Goal: Information Seeking & Learning: Check status

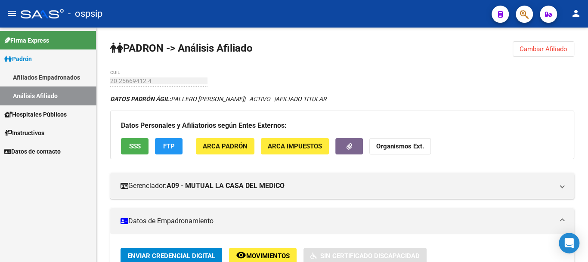
scroll to position [172, 0]
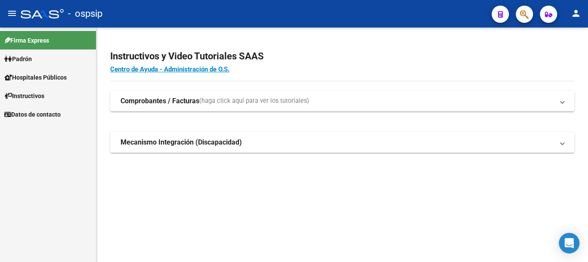
click at [32, 61] on span "Padrón" at bounding box center [18, 58] width 28 height 9
click at [39, 62] on link "Padrón" at bounding box center [48, 58] width 96 height 19
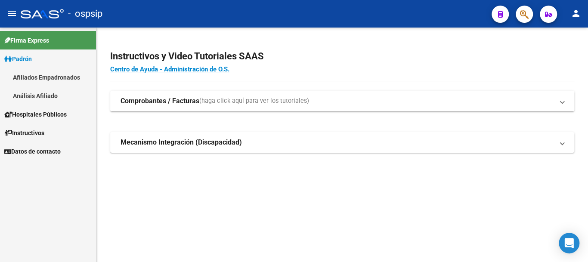
click at [67, 96] on link "Análisis Afiliado" at bounding box center [48, 95] width 96 height 19
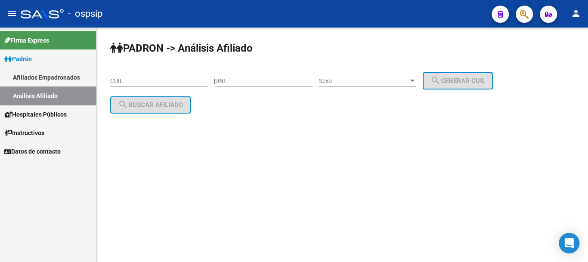
click at [271, 79] on input "DNI" at bounding box center [263, 80] width 97 height 7
type input "40738666"
click at [389, 83] on span "Sexo" at bounding box center [363, 80] width 89 height 7
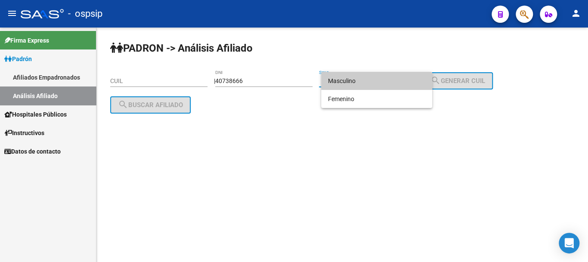
click at [387, 82] on span "Masculino" at bounding box center [376, 81] width 97 height 18
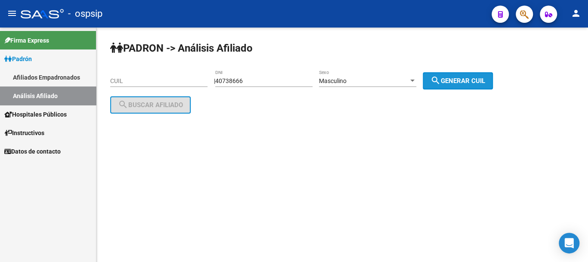
click at [455, 82] on span "search Generar CUIL" at bounding box center [457, 81] width 55 height 8
type input "20-40738666-4"
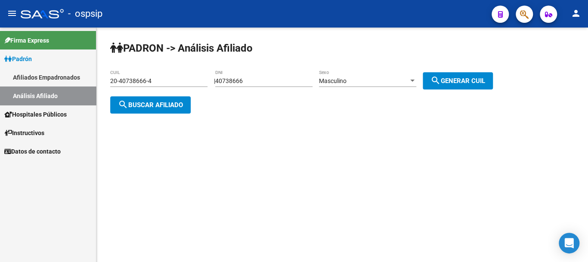
click at [169, 105] on span "search Buscar afiliado" at bounding box center [150, 105] width 65 height 8
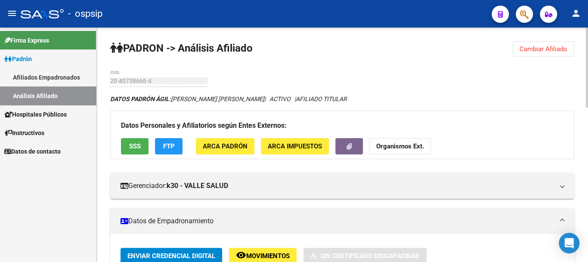
scroll to position [86, 0]
